Goal: Transaction & Acquisition: Purchase product/service

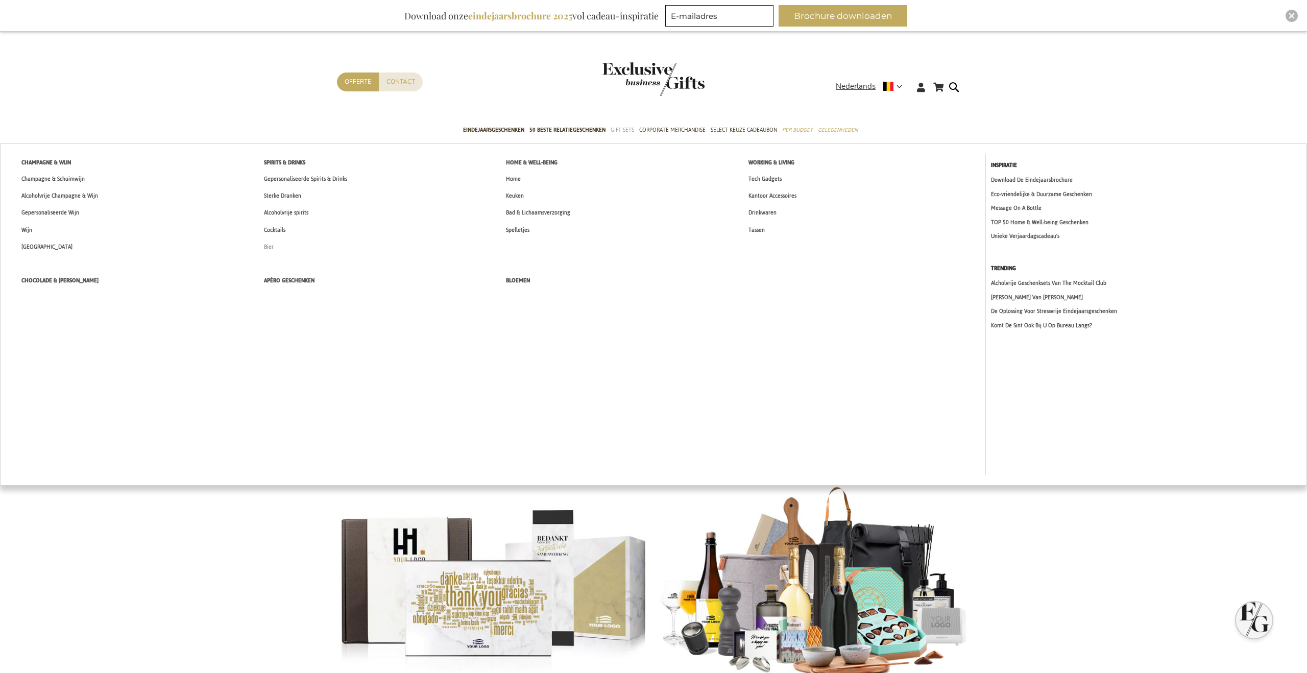
type input "[PERSON_NAME][EMAIL_ADDRESS][DOMAIN_NAME]"
click at [267, 246] on span "Bier" at bounding box center [269, 247] width 10 height 11
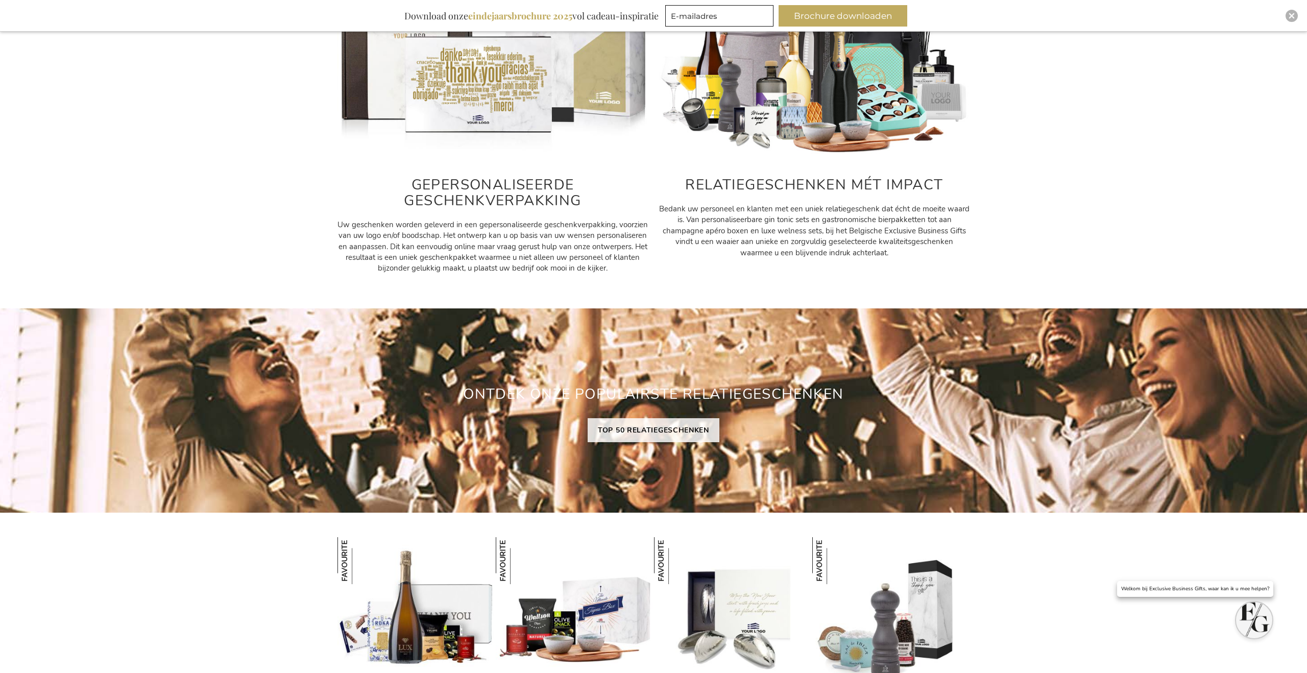
scroll to position [673, 0]
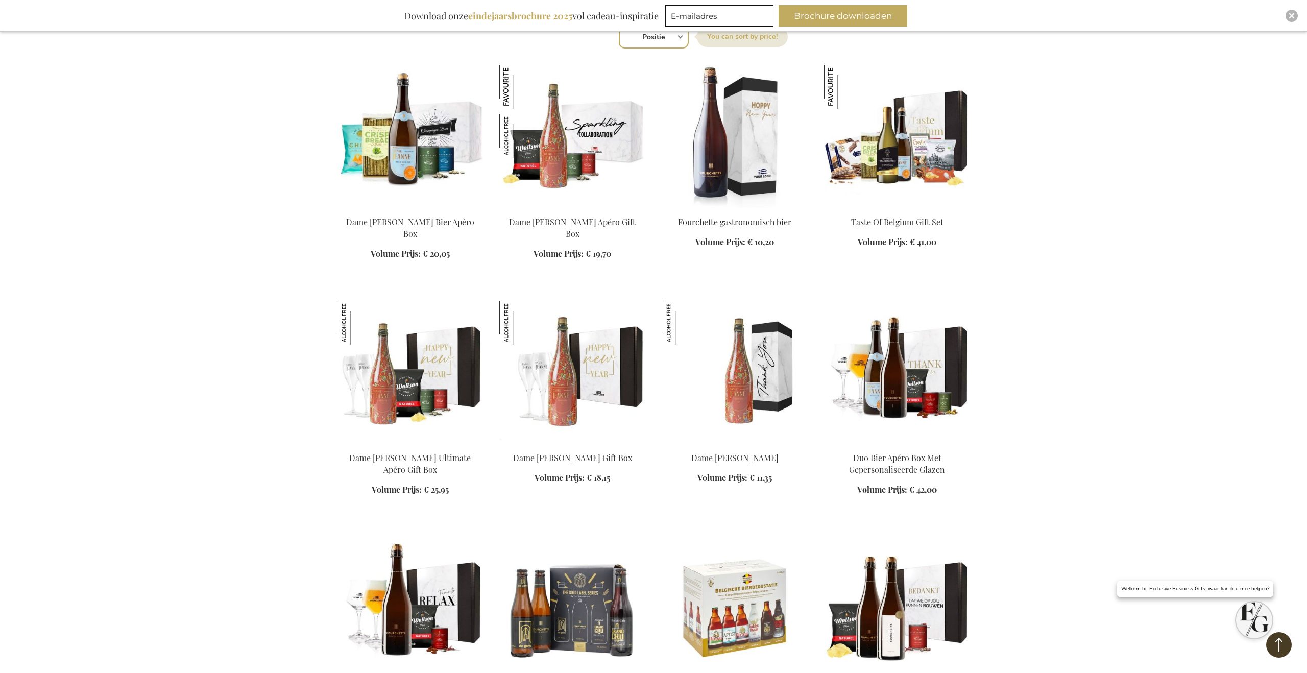
scroll to position [1122, 0]
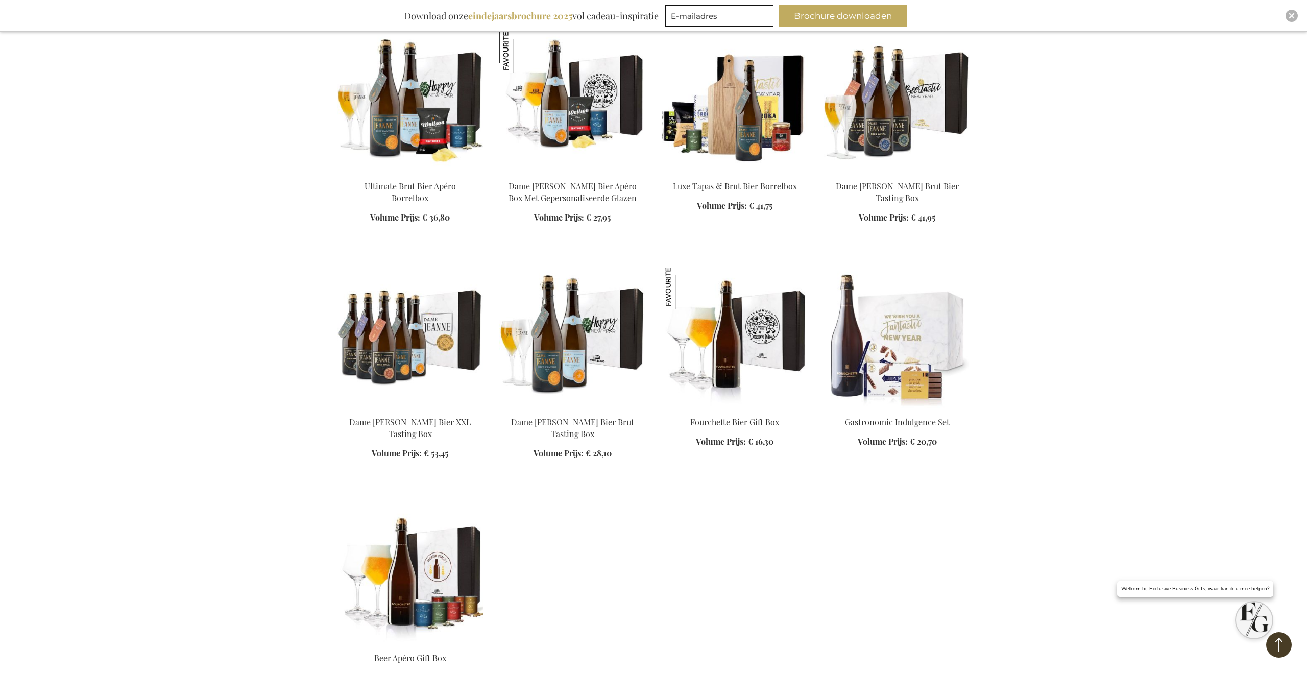
type input "[PERSON_NAME][EMAIL_ADDRESS][DOMAIN_NAME]"
click at [451, 647] on link at bounding box center [410, 645] width 146 height 10
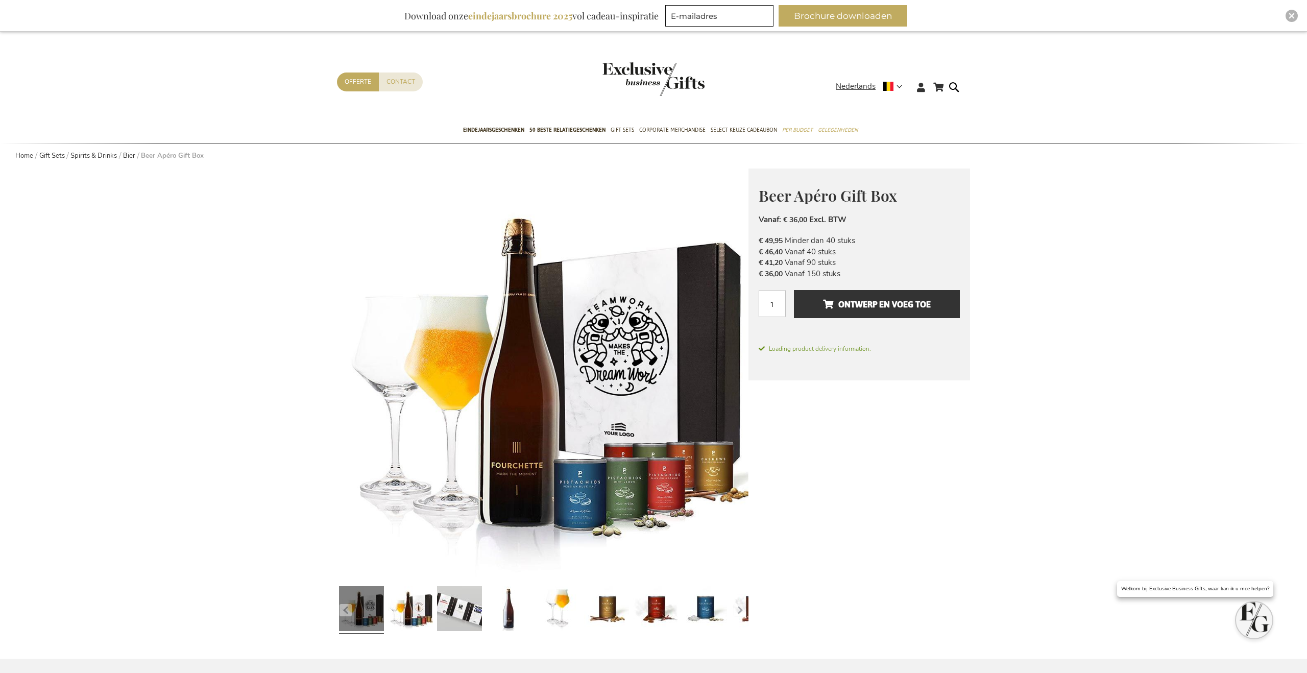
type input "[PERSON_NAME][EMAIL_ADDRESS][DOMAIN_NAME]"
click at [777, 312] on input "1" at bounding box center [772, 303] width 27 height 27
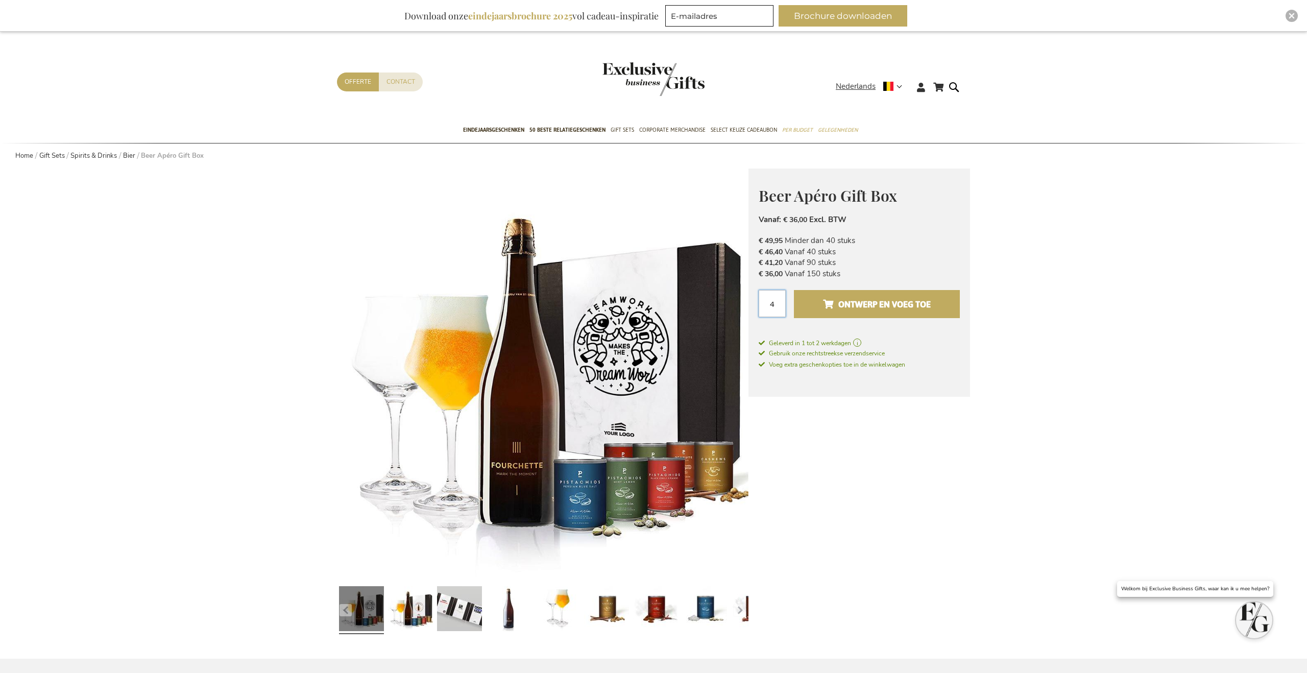
type input "4"
click at [847, 303] on span "Ontwerp en voeg toe" at bounding box center [877, 304] width 108 height 16
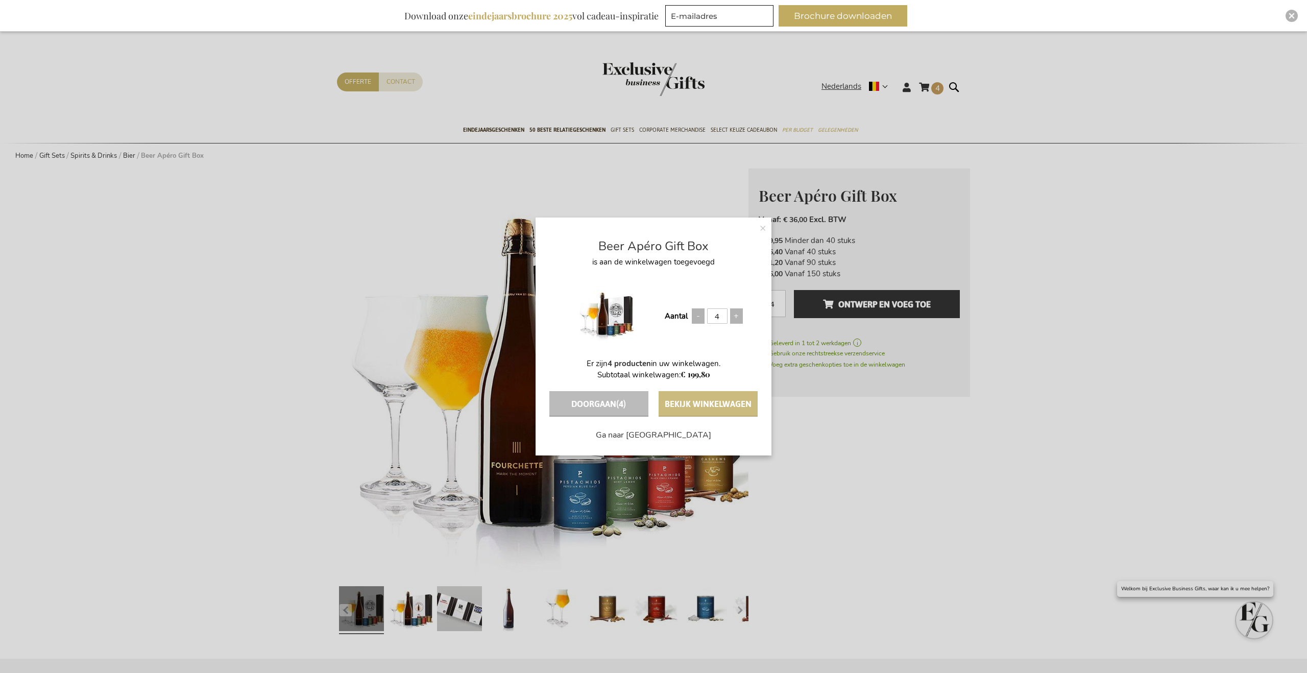
click at [705, 401] on button "Bekijk winkelwagen" at bounding box center [708, 404] width 99 height 26
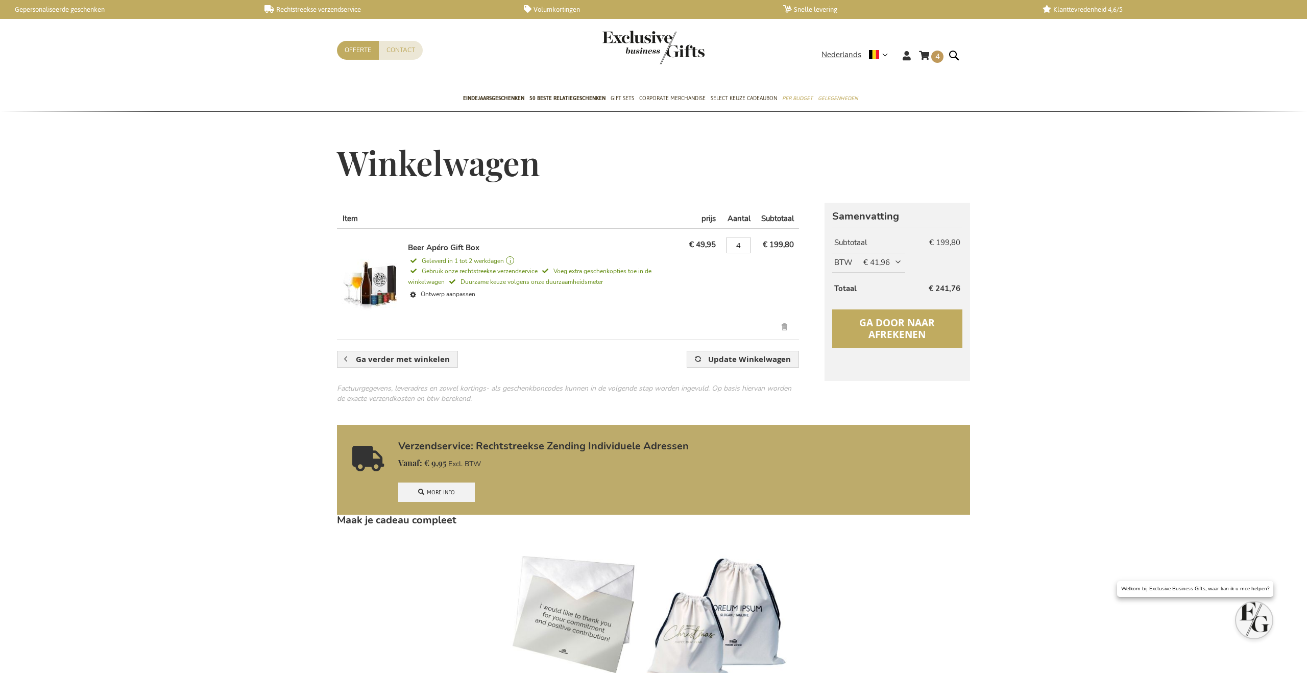
type input "[PERSON_NAME][EMAIL_ADDRESS][DOMAIN_NAME]"
click at [875, 327] on span "Ga door naar afrekenen" at bounding box center [897, 328] width 76 height 25
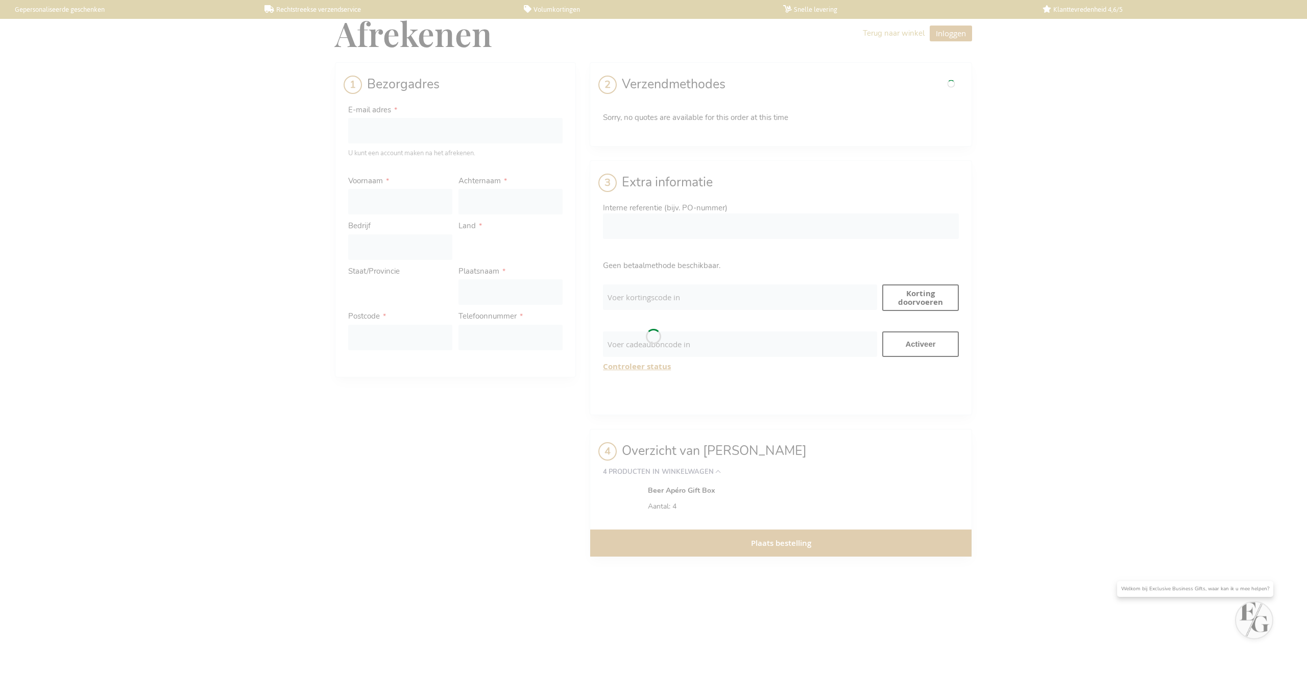
select select "BE"
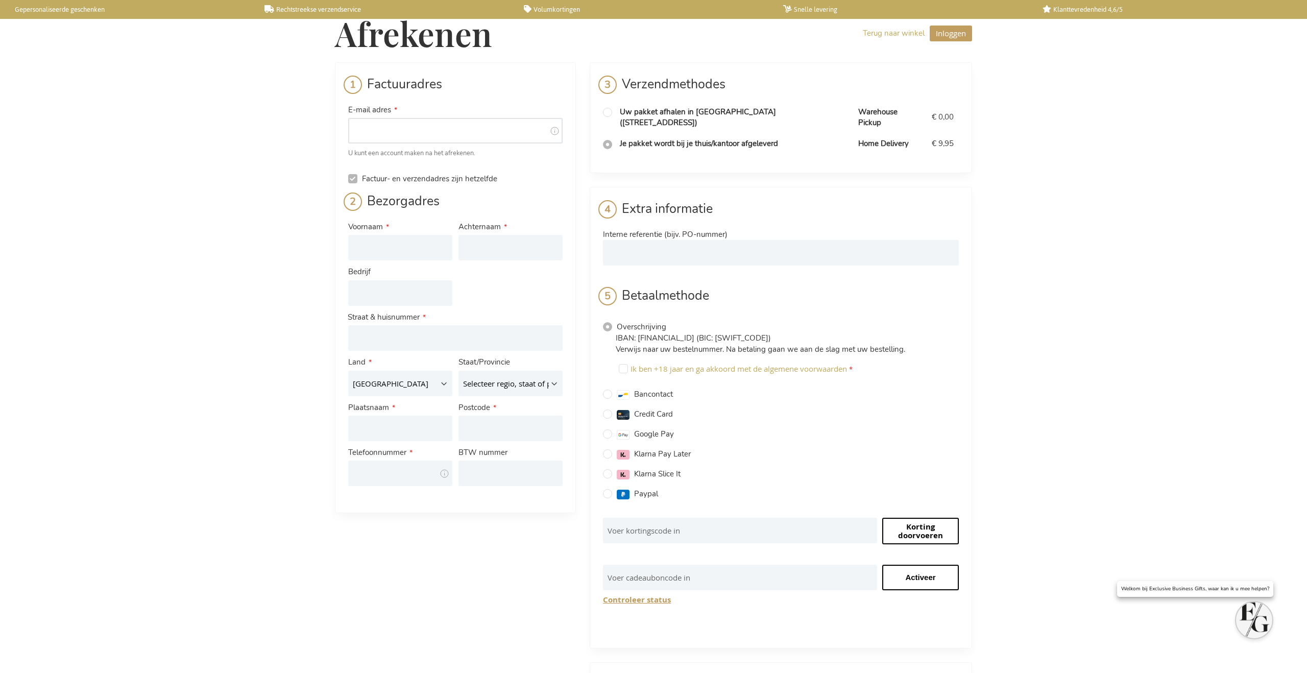
type input "[PERSON_NAME][EMAIL_ADDRESS][DOMAIN_NAME]"
click at [360, 240] on input "Voornaam" at bounding box center [400, 248] width 104 height 26
type input "[PERSON_NAME]"
click at [481, 246] on input "Achternaam" at bounding box center [511, 248] width 104 height 26
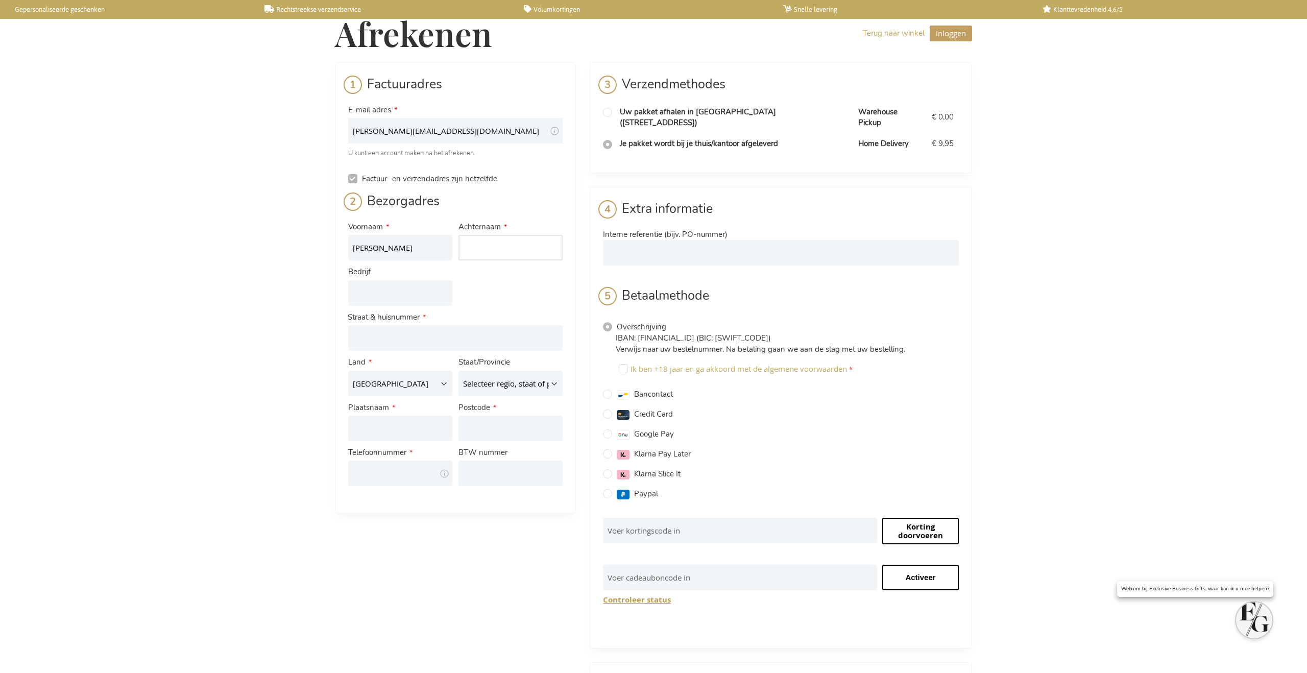
type input "Vandercasteelen"
click at [400, 289] on input "Bedrijf" at bounding box center [400, 293] width 104 height 26
type input "New Balls Please"
click at [382, 337] on input "Adres: Line 1" at bounding box center [455, 338] width 214 height 26
type input "[GEOGRAPHIC_DATA]"
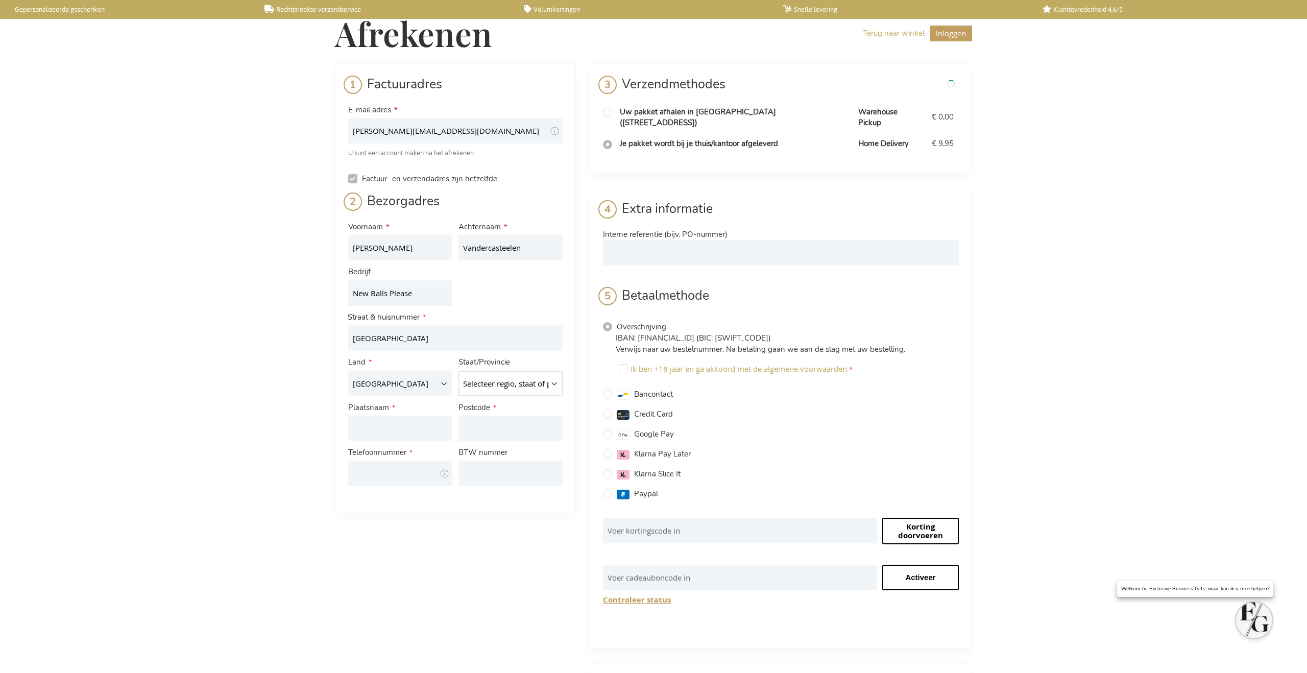
click at [496, 389] on select "Selecteer regio, staat of provincie. [GEOGRAPHIC_DATA] [GEOGRAPHIC_DATA] wallon…" at bounding box center [511, 384] width 104 height 26
click at [566, 495] on li "Factuuradres E-mail adres [PERSON_NAME][EMAIL_ADDRESS][DOMAIN_NAME] Tooltip We …" at bounding box center [455, 287] width 241 height 451
click at [500, 473] on input "BTW nummer" at bounding box center [511, 474] width 104 height 26
type input "BE0542997486"
click at [383, 468] on input "Telefoonnummer" at bounding box center [400, 474] width 104 height 26
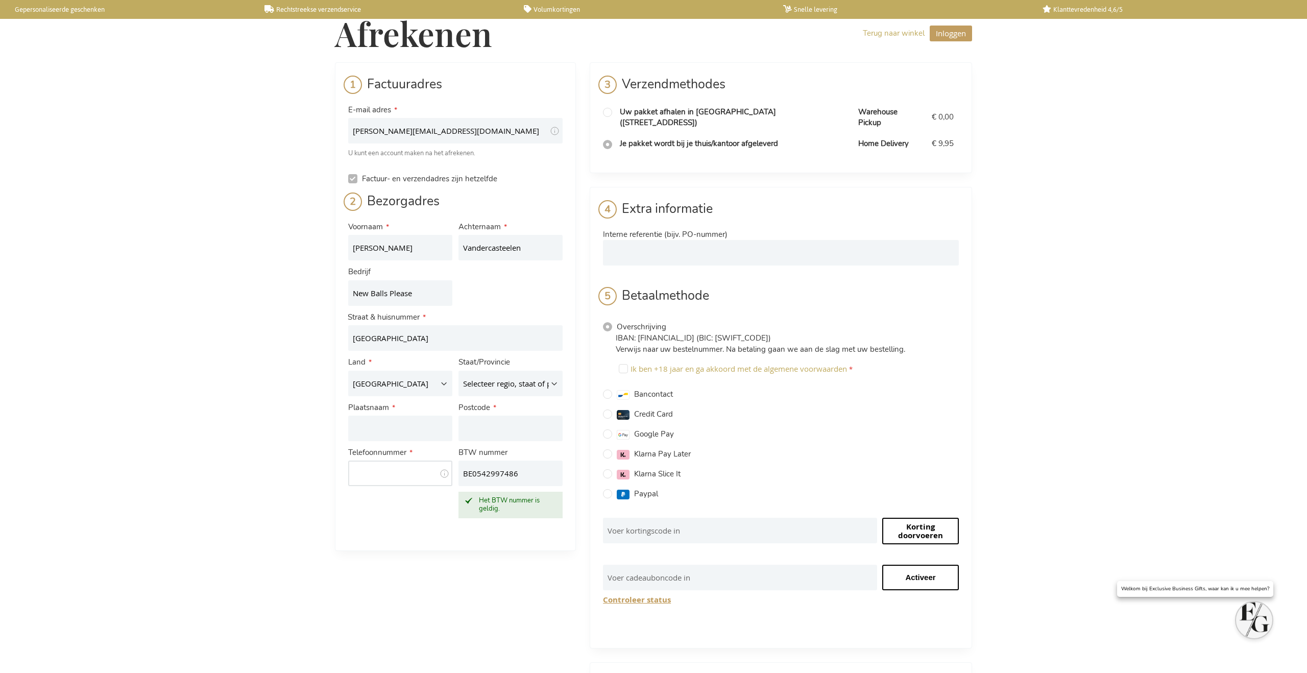
type input "0498762151"
click at [378, 435] on input "Plaatsnaam" at bounding box center [400, 429] width 104 height 26
type input "Gent"
click at [475, 435] on input "Postcode" at bounding box center [511, 429] width 104 height 26
type input "9000"
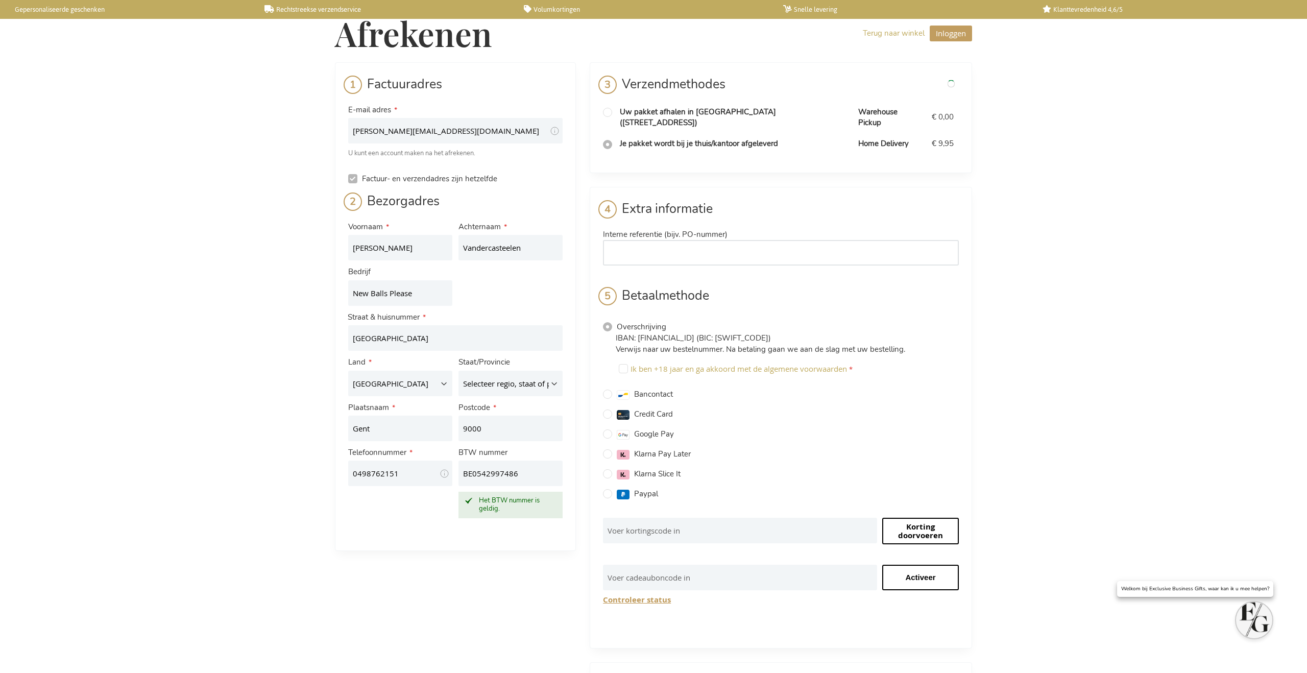
click at [646, 242] on input "Interne referentie (bijv. PO-nummer)" at bounding box center [781, 253] width 356 height 26
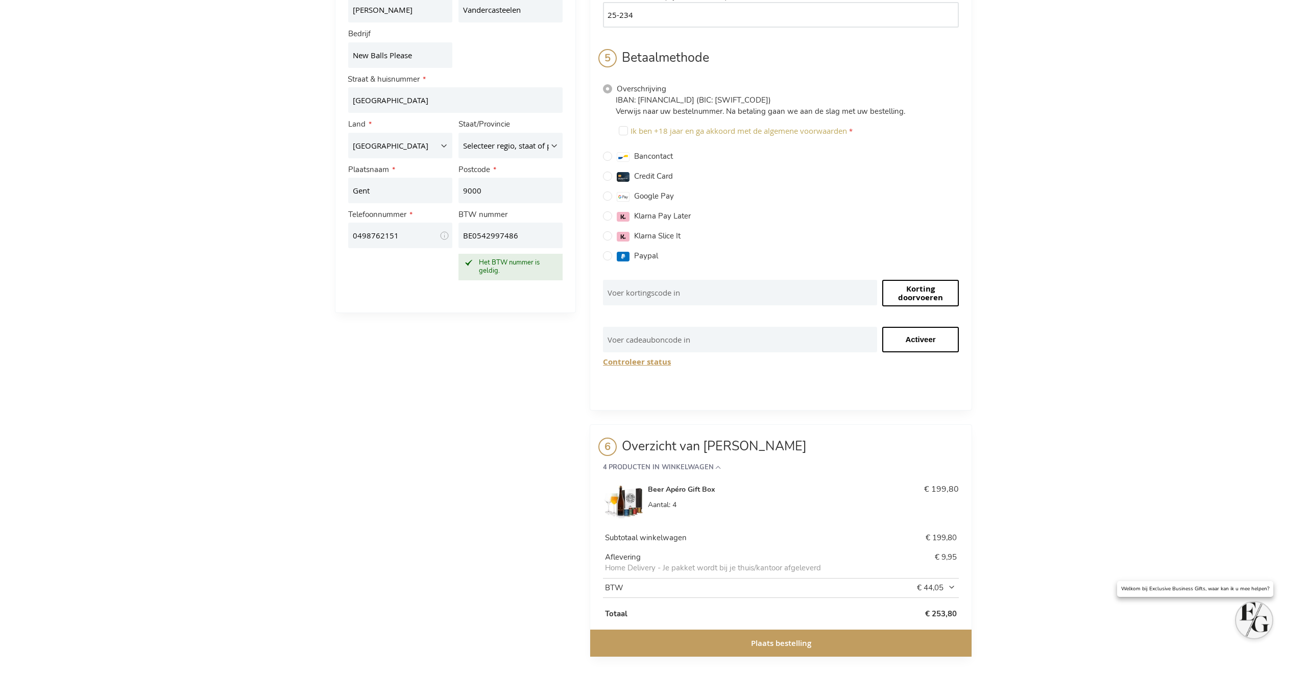
scroll to position [237, 0]
type input "25-234"
click at [729, 633] on button "Plaats bestelling" at bounding box center [780, 643] width 381 height 27
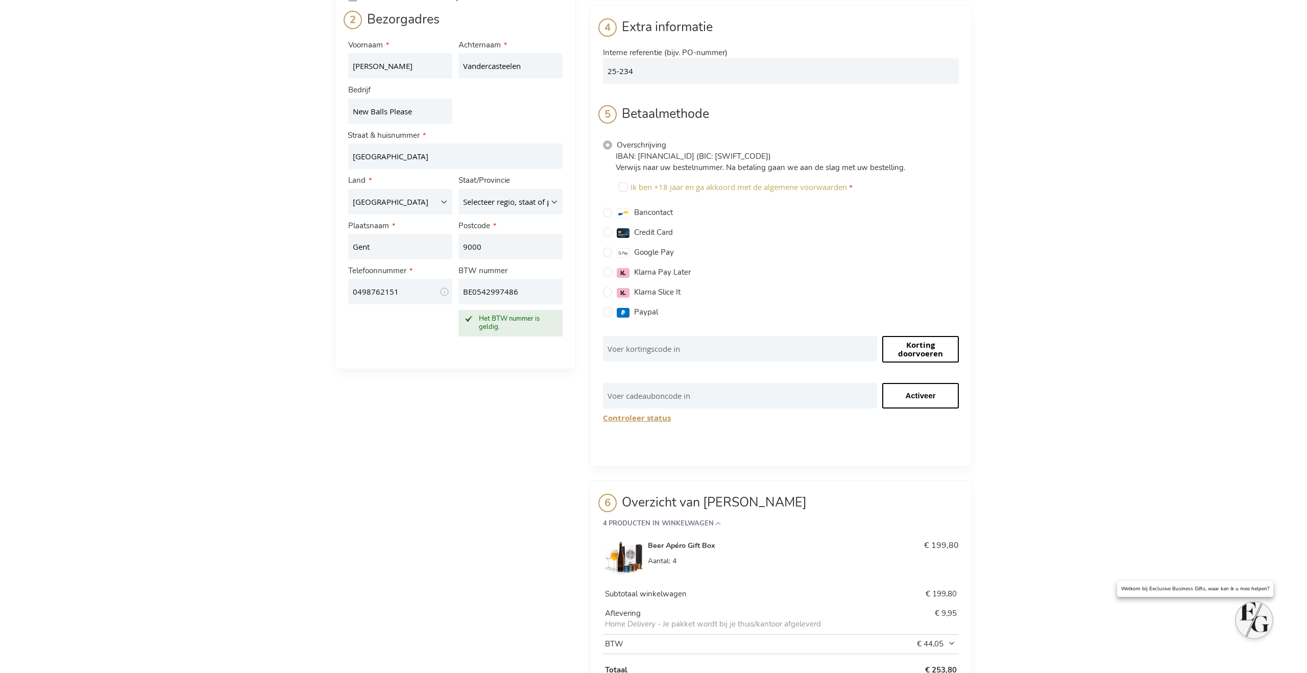
scroll to position [173, 0]
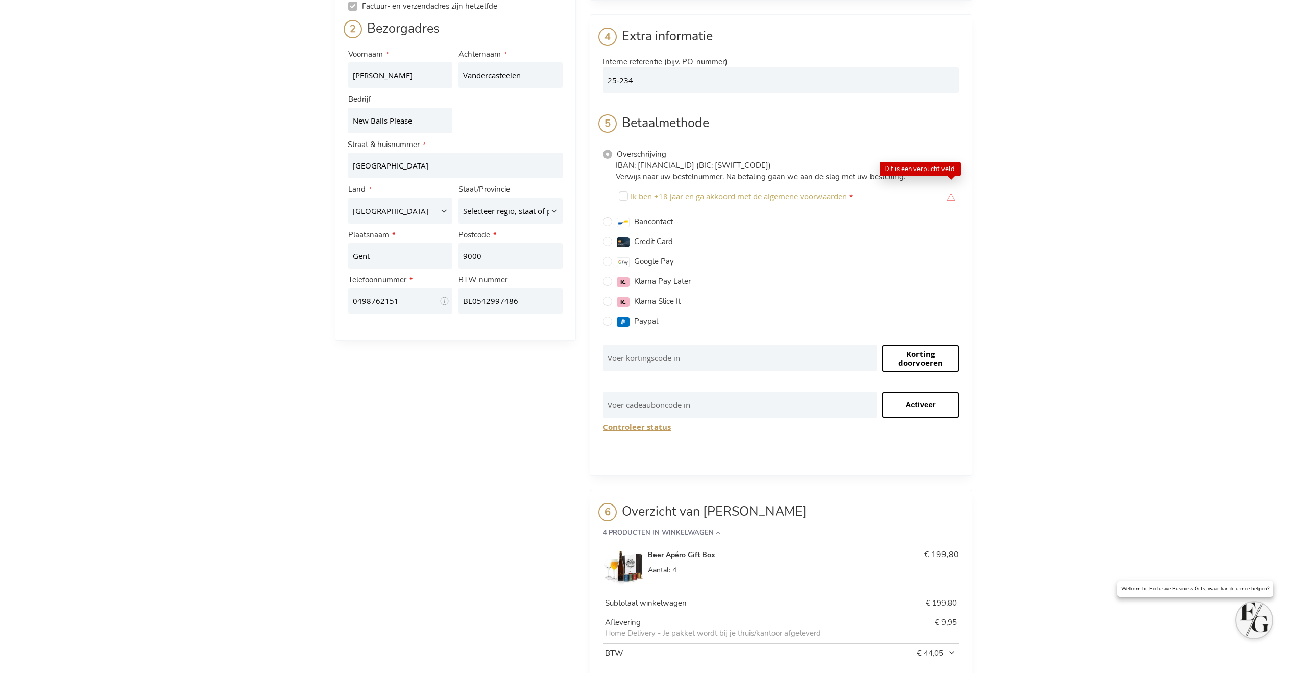
click at [641, 236] on span "Credit Card" at bounding box center [653, 241] width 39 height 10
click at [612, 237] on input "Credit Card" at bounding box center [607, 241] width 9 height 9
radio input "true"
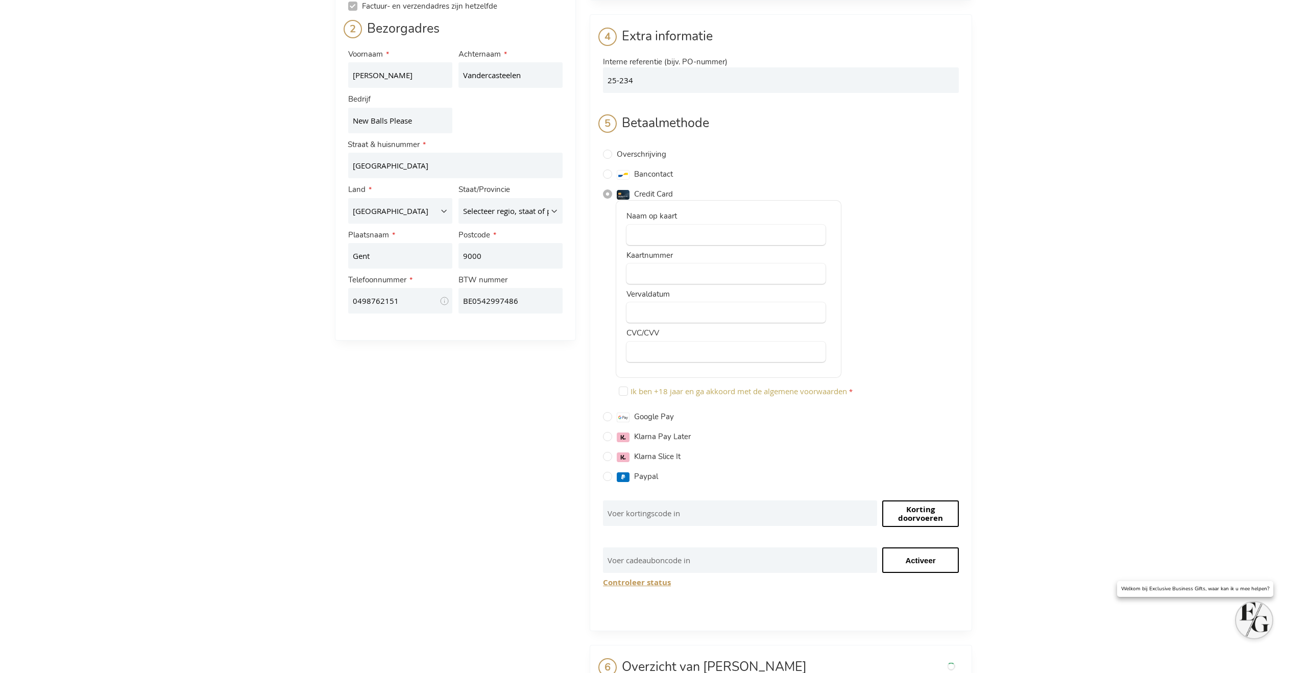
click at [644, 232] on div at bounding box center [726, 235] width 199 height 20
click at [548, 217] on select "Selecteer regio, staat of provincie. [GEOGRAPHIC_DATA] [GEOGRAPHIC_DATA] wallon…" at bounding box center [511, 211] width 104 height 26
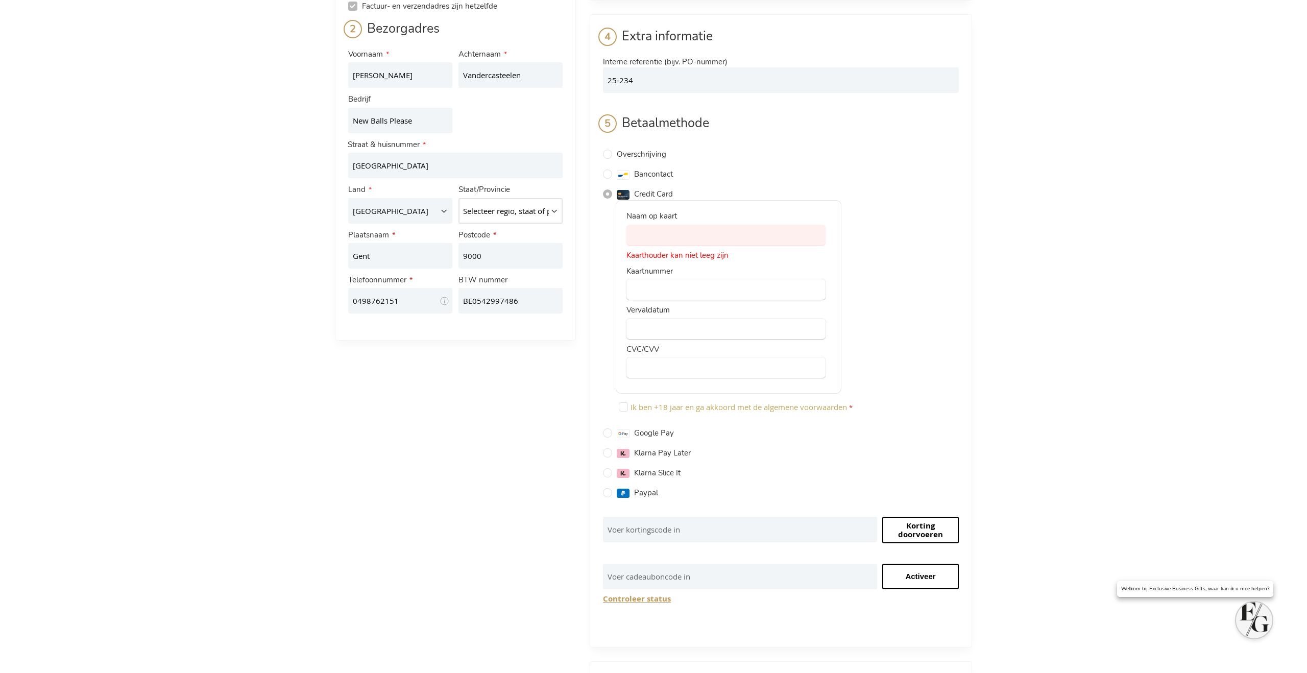
select select "585"
click at [459, 198] on select "Selecteer regio, staat of provincie. [GEOGRAPHIC_DATA] [GEOGRAPHIC_DATA] wallon…" at bounding box center [511, 211] width 104 height 26
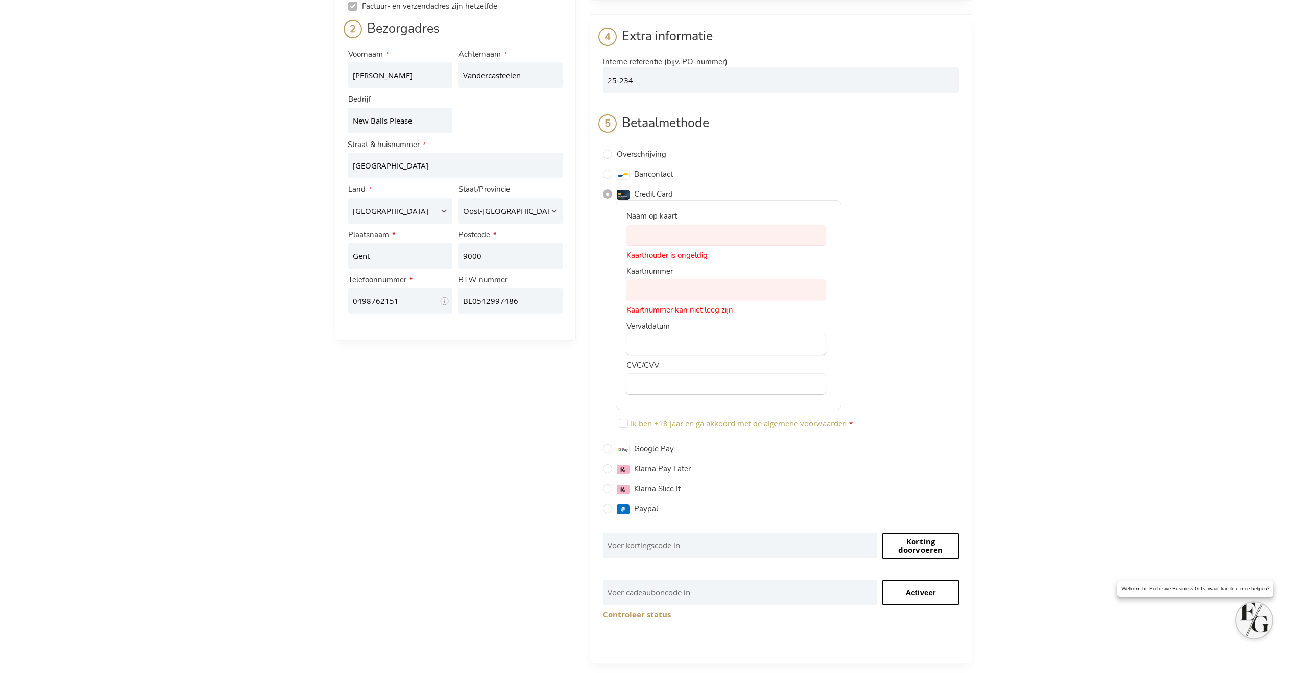
drag, startPoint x: 715, startPoint y: 233, endPoint x: 604, endPoint y: 227, distance: 111.0
click at [604, 227] on div "Naam op kaart Kaarthouder is ongeldig Kaartnummer Kaartnummer kan niet leeg zij…" at bounding box center [781, 317] width 356 height 235
click at [665, 268] on div "Naam op kaart Kaarthouder is ongeldig Kaartnummer Kaartnummer kan niet leeg zij…" at bounding box center [729, 305] width 226 height 210
click at [664, 287] on div at bounding box center [726, 289] width 199 height 20
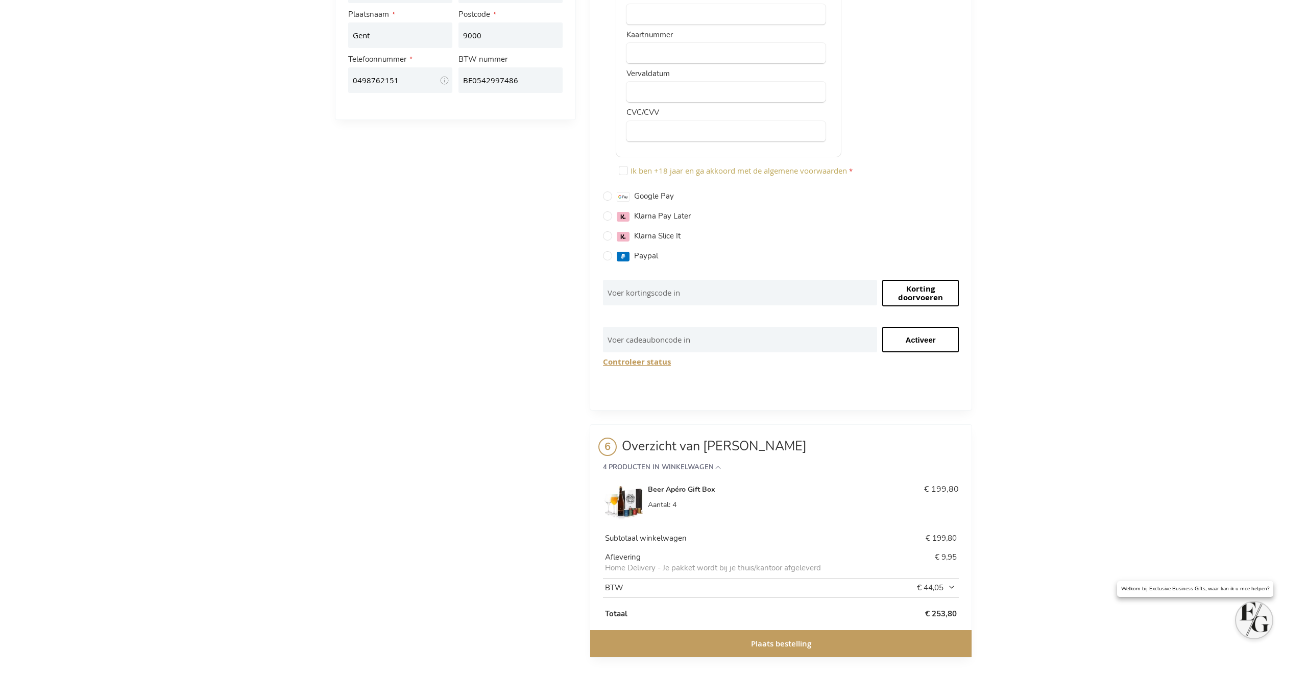
click at [712, 631] on button "Plaats bestelling" at bounding box center [780, 643] width 381 height 27
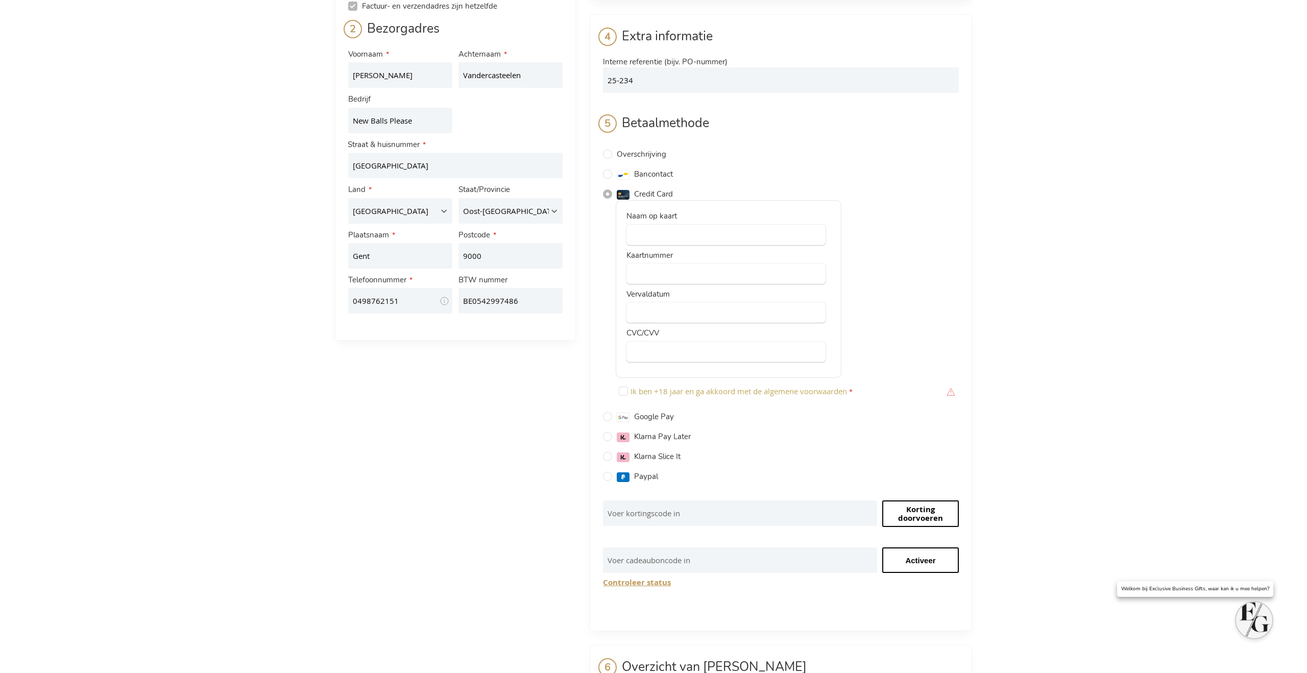
click at [661, 387] on div "Ik ben +18 jaar en ga akkoord met de algemene voorwaarden Dit is een verplicht …" at bounding box center [787, 393] width 343 height 20
click at [642, 386] on span "Ik ben +18 jaar en ga akkoord met de algemene voorwaarden" at bounding box center [739, 391] width 217 height 10
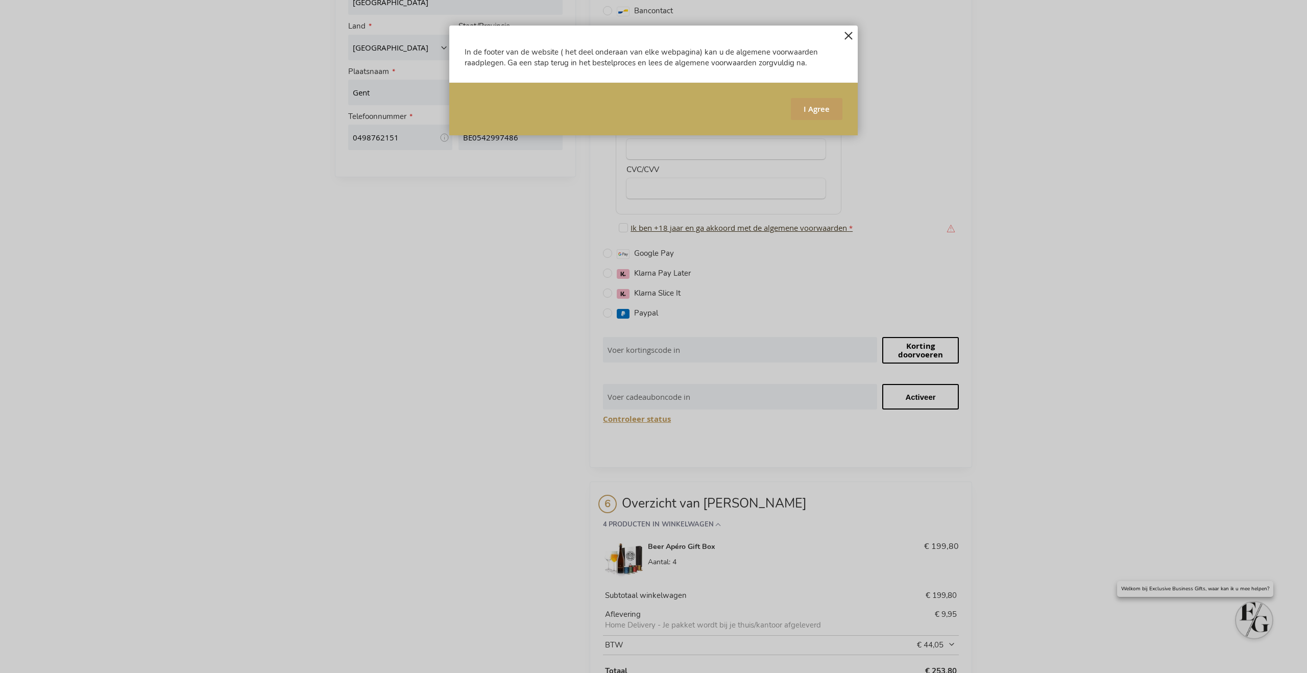
scroll to position [352, 0]
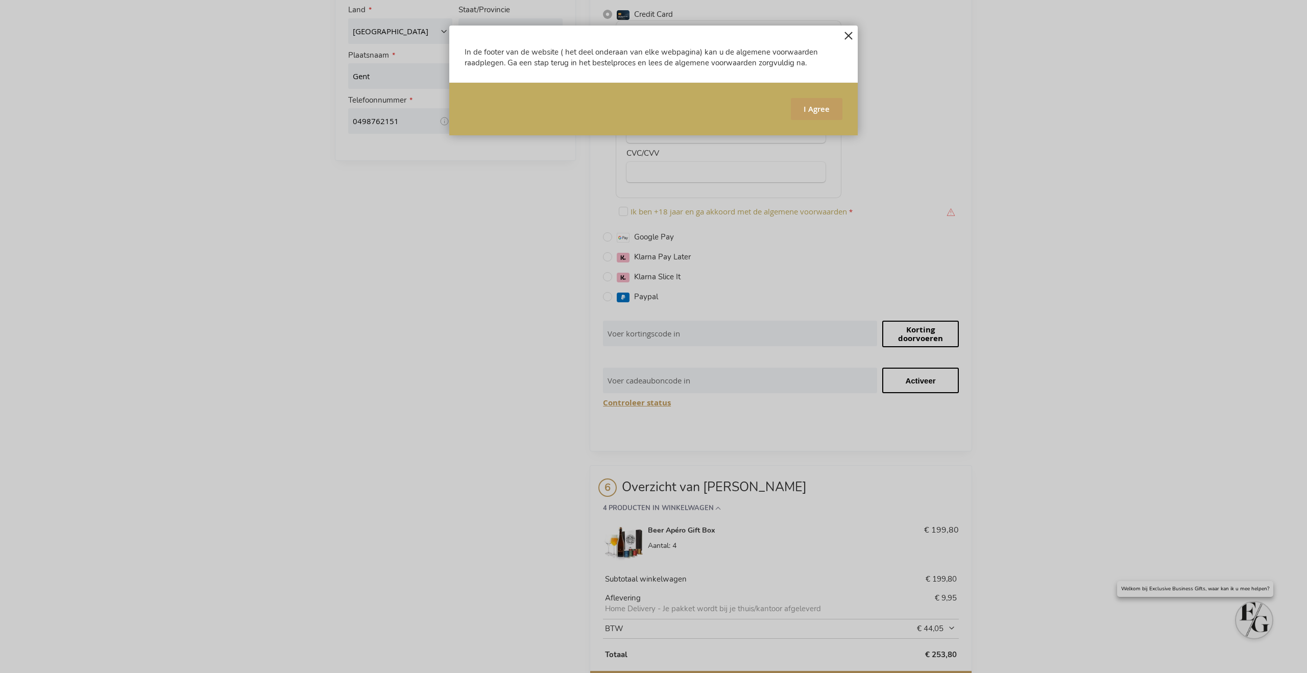
drag, startPoint x: 847, startPoint y: 36, endPoint x: 726, endPoint y: 132, distance: 154.8
click at [847, 36] on button "Sluiten" at bounding box center [850, 33] width 15 height 15
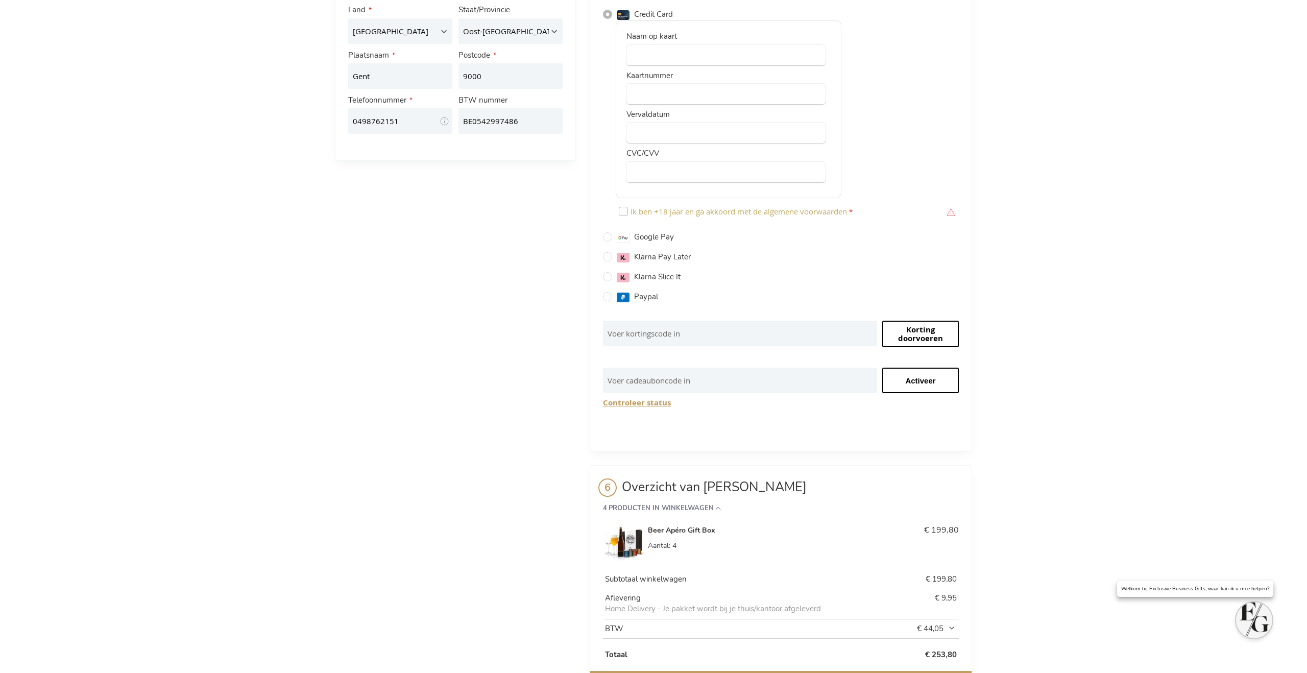
click at [625, 207] on input "Ik ben +18 jaar en ga akkoord met de algemene voorwaarden" at bounding box center [623, 211] width 9 height 9
checkbox input "true"
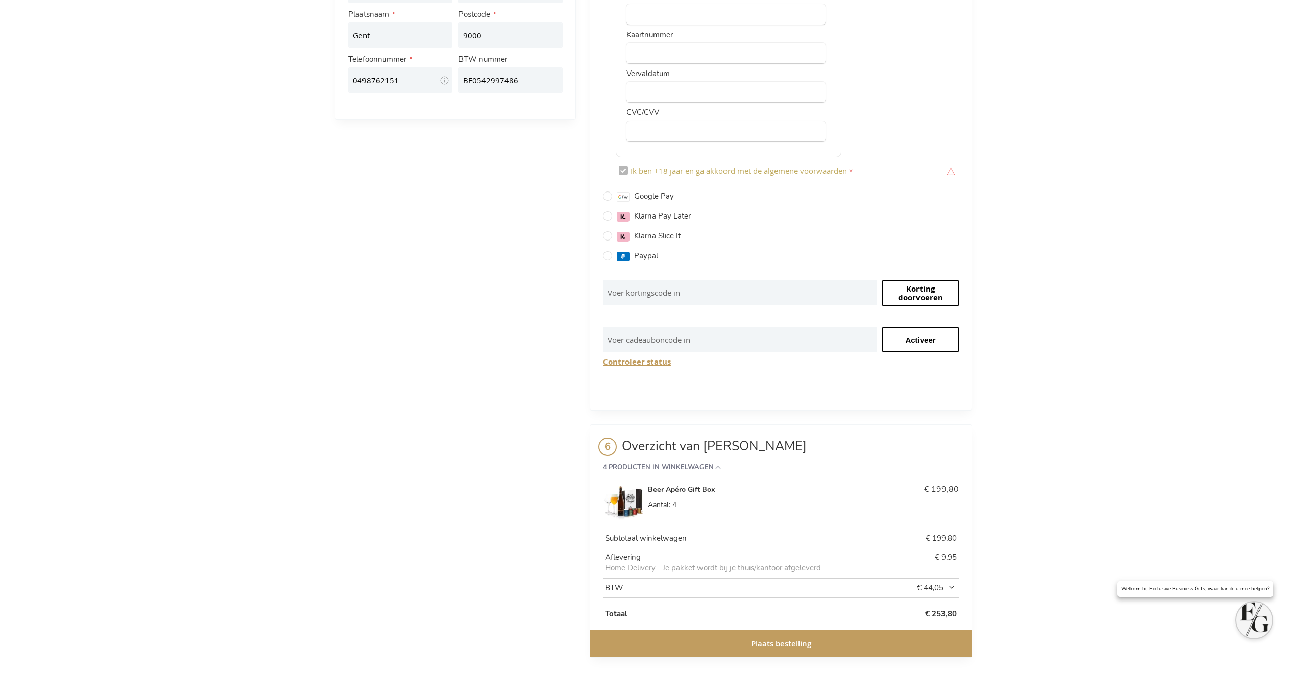
click at [744, 635] on button "Plaats bestelling" at bounding box center [780, 643] width 381 height 27
